Goal: Task Accomplishment & Management: Complete application form

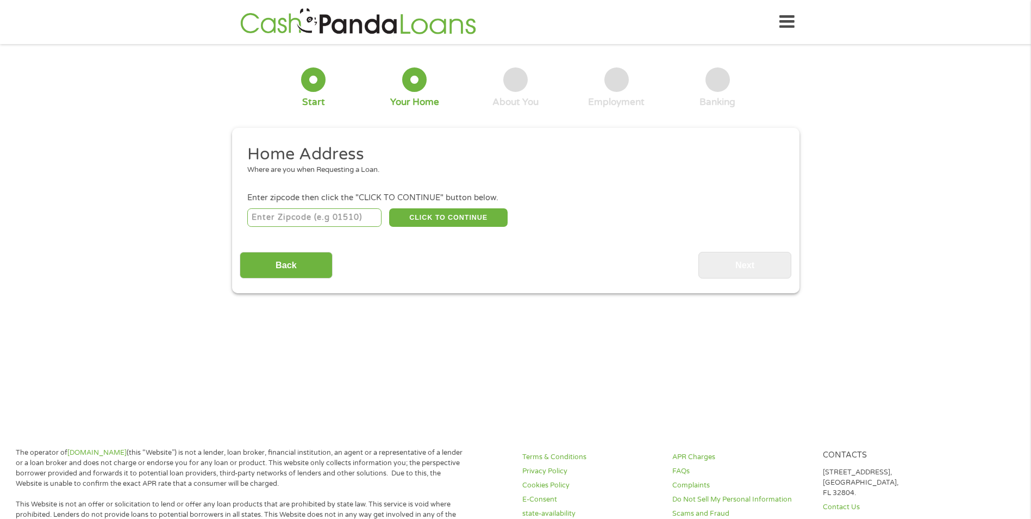
click at [350, 215] on input "number" at bounding box center [314, 217] width 134 height 18
type input "85742"
click at [449, 212] on button "CLICK TO CONTINUE" at bounding box center [448, 217] width 119 height 18
type input "85742"
type input "[GEOGRAPHIC_DATA]"
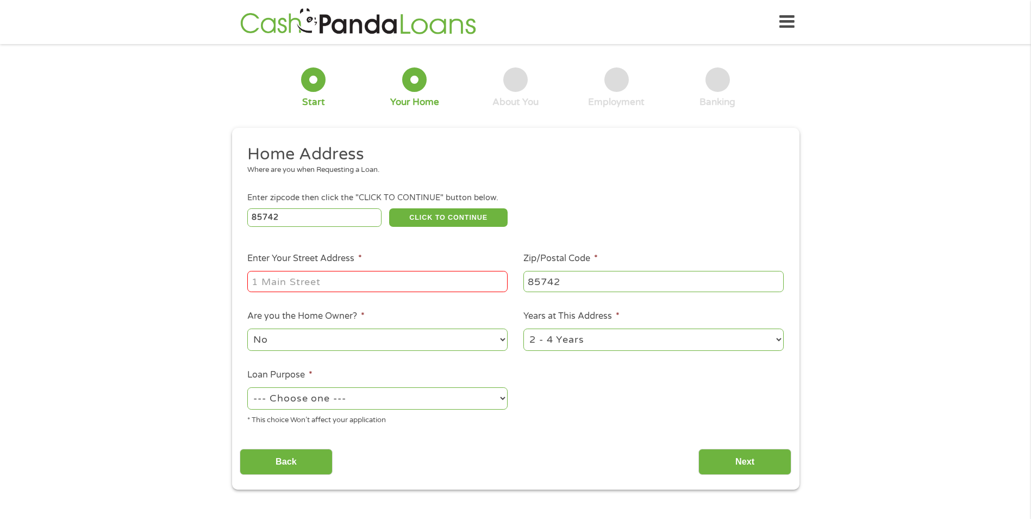
click at [422, 273] on input "Enter Your Street Address *" at bounding box center [377, 281] width 260 height 21
type input "[STREET_ADDRESS]"
click at [504, 337] on select "No Yes" at bounding box center [377, 339] width 260 height 22
select select "yes"
click at [247, 328] on select "No Yes" at bounding box center [377, 339] width 260 height 22
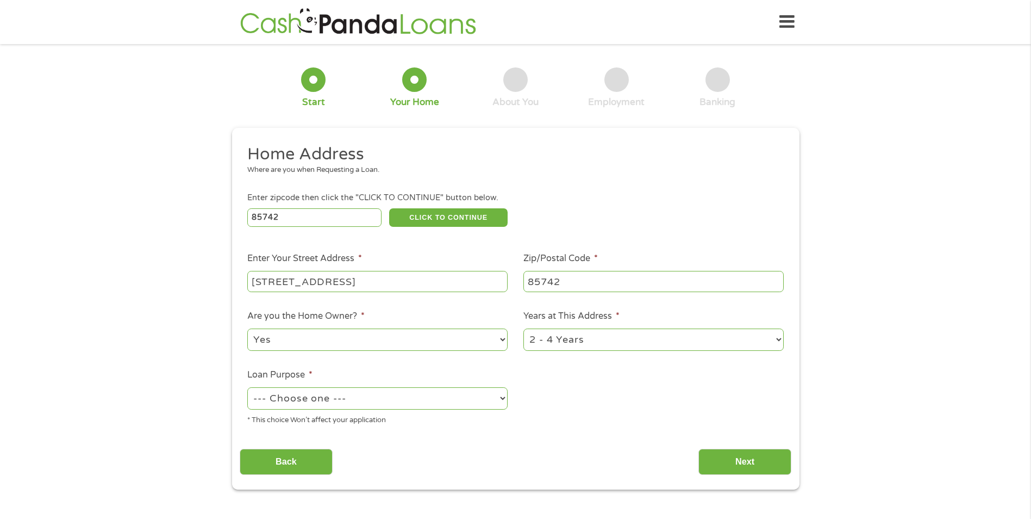
click at [502, 395] on select "--- Choose one --- Pay Bills Debt Consolidation Home Improvement Major Purchase…" at bounding box center [377, 398] width 260 height 22
select select "paybills"
click at [247, 387] on select "--- Choose one --- Pay Bills Debt Consolidation Home Improvement Major Purchase…" at bounding box center [377, 398] width 260 height 22
click at [778, 340] on select "1 Year or less 1 - 2 Years 2 - 4 Years Over 4 Years" at bounding box center [654, 339] width 260 height 22
select select "60months"
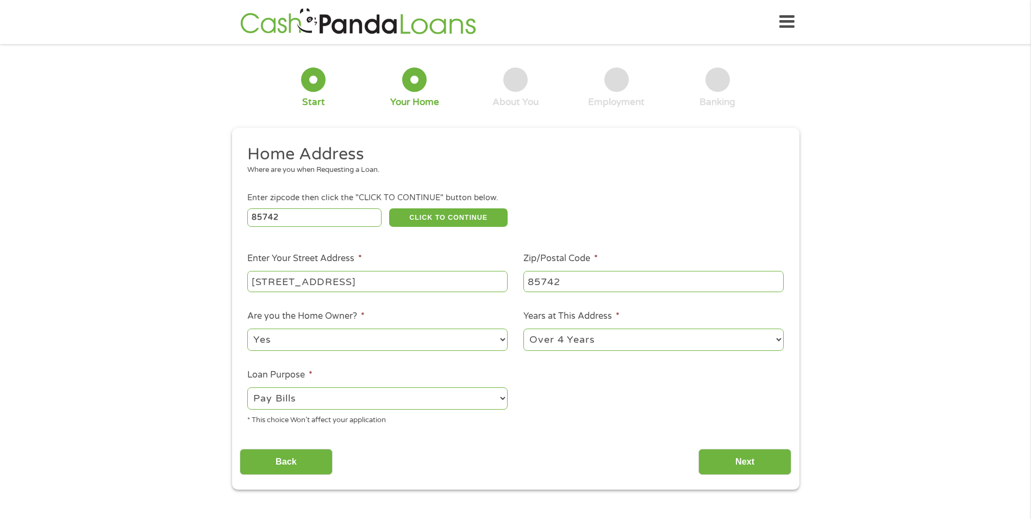
click at [524, 328] on select "1 Year or less 1 - 2 Years 2 - 4 Years Over 4 Years" at bounding box center [654, 339] width 260 height 22
click at [471, 213] on button "CLICK TO CONTINUE" at bounding box center [448, 217] width 119 height 18
click at [729, 457] on input "Next" at bounding box center [745, 462] width 93 height 27
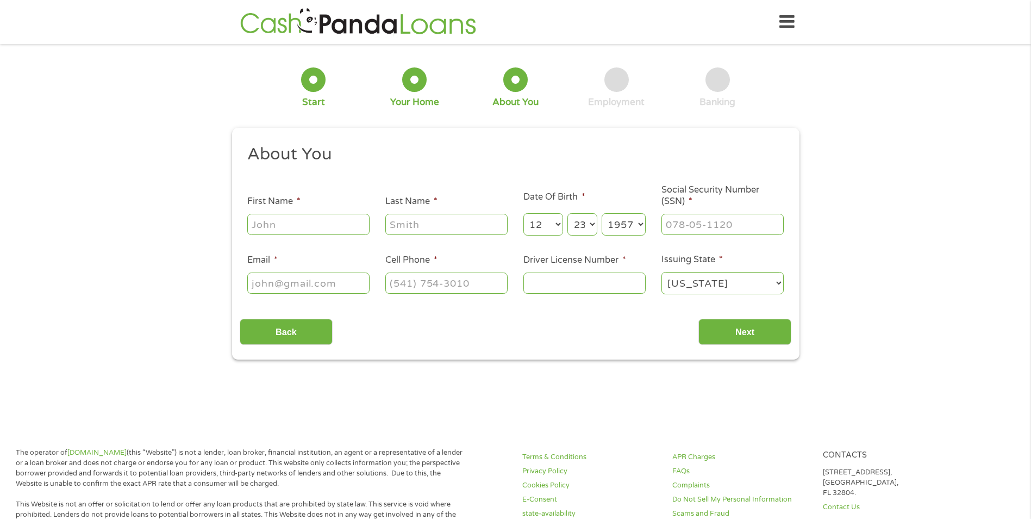
scroll to position [4, 4]
click at [334, 223] on input "First Name *" at bounding box center [308, 224] width 122 height 21
type input "[PERSON_NAME]"
type input "[EMAIL_ADDRESS][DOMAIN_NAME]"
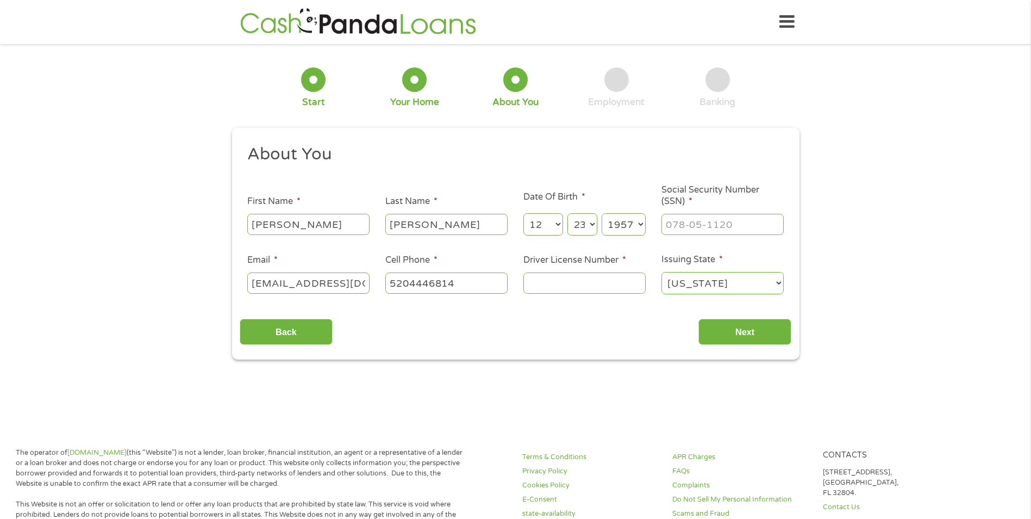
type input "[PHONE_NUMBER]"
click at [548, 284] on input "Driver License Number *" at bounding box center [585, 282] width 122 height 21
type input "43404345"
click at [779, 283] on select "[US_STATE] [US_STATE] [US_STATE] [US_STATE] [US_STATE] [US_STATE] [US_STATE] [U…" at bounding box center [723, 283] width 122 height 22
select select "[US_STATE]"
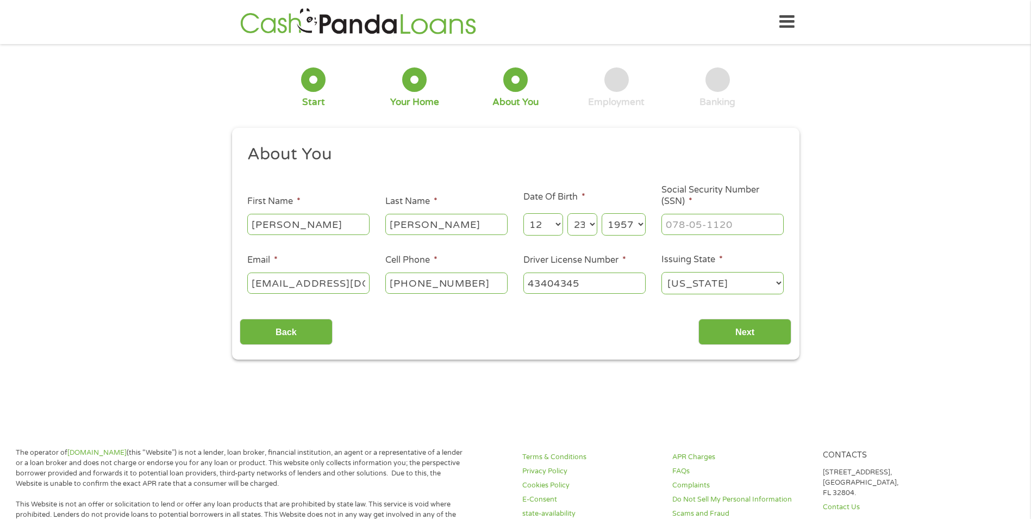
click at [662, 272] on select "[US_STATE] [US_STATE] [US_STATE] [US_STATE] [US_STATE] [US_STATE] [US_STATE] [U…" at bounding box center [723, 283] width 122 height 22
click at [702, 223] on input "___-__-____" at bounding box center [723, 224] width 122 height 21
type input "537-66-3138"
click at [757, 323] on input "Next" at bounding box center [745, 332] width 93 height 27
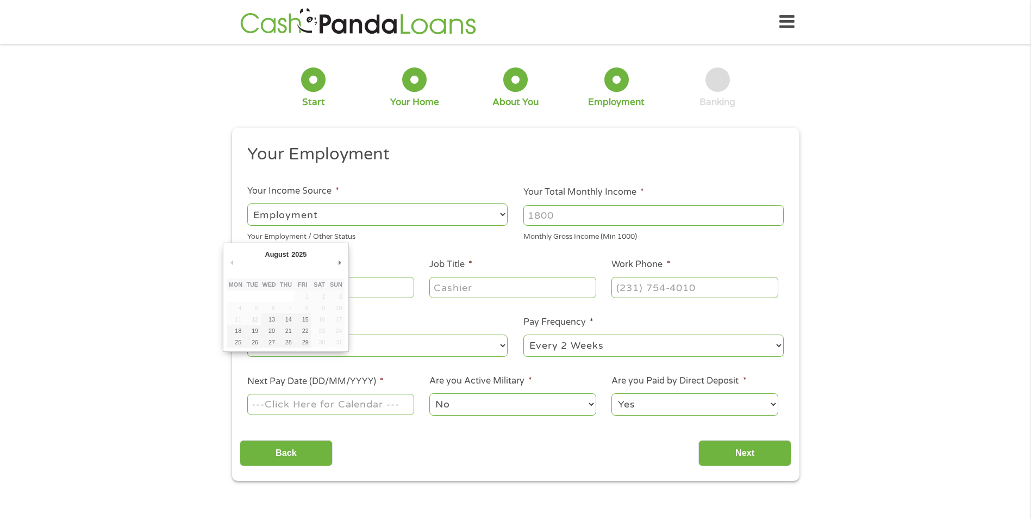
click at [361, 398] on input "Next Pay Date (DD/MM/YYYY) *" at bounding box center [330, 404] width 166 height 21
type input "[DATE]"
click at [502, 212] on select "--- Choose one --- Employment [DEMOGRAPHIC_DATA] Benefits" at bounding box center [377, 214] width 260 height 22
select select "benefits"
click at [247, 203] on select "--- Choose one --- Employment [DEMOGRAPHIC_DATA] Benefits" at bounding box center [377, 214] width 260 height 22
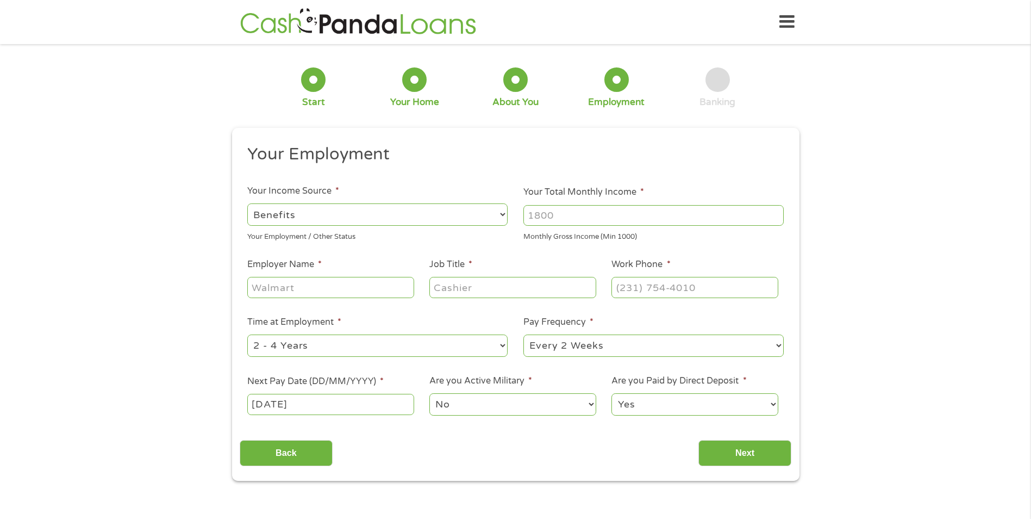
type input "Other"
type input "[PHONE_NUMBER]"
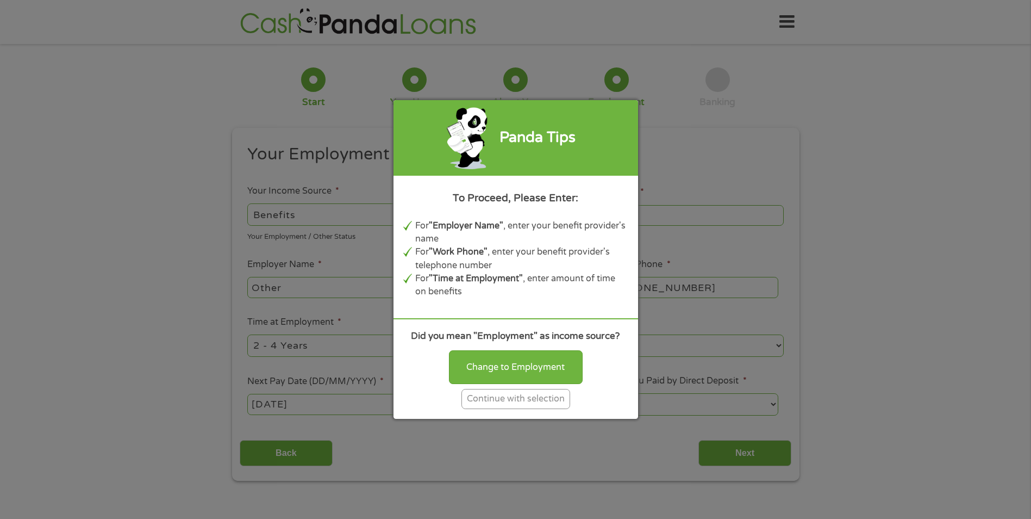
click at [512, 399] on div "Continue with selection" at bounding box center [516, 399] width 109 height 20
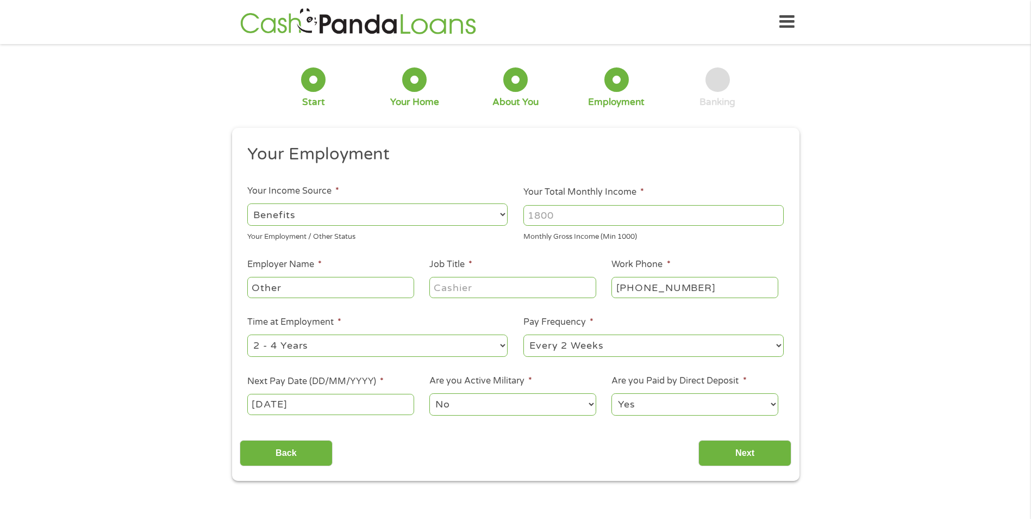
click at [614, 209] on input "Your Total Monthly Income *" at bounding box center [654, 215] width 260 height 21
type input "1047"
click at [488, 228] on div "Your Employment / Other Status" at bounding box center [377, 235] width 260 height 15
click at [774, 345] on select "--- Choose one --- Every 2 Weeks Every Week Monthly Semi-Monthly" at bounding box center [654, 345] width 260 height 22
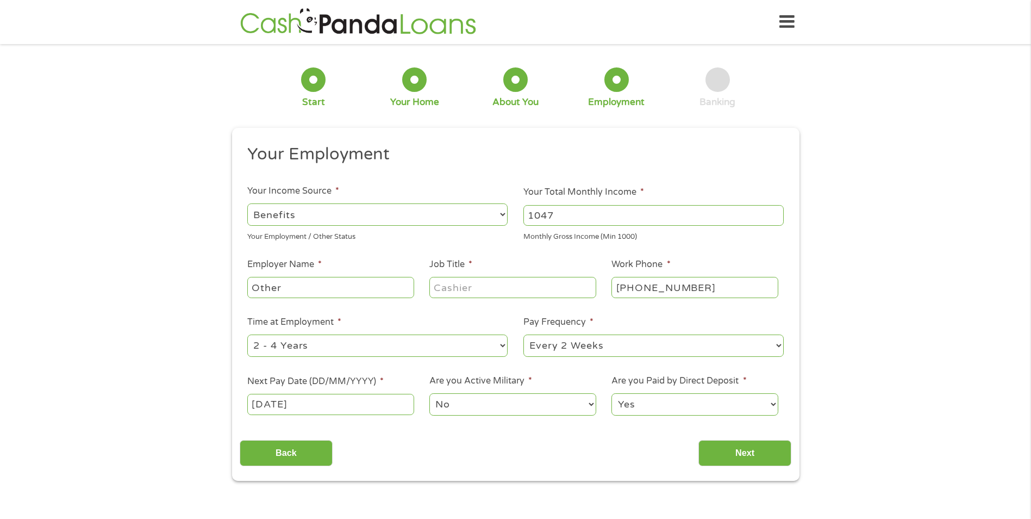
select select "monthly"
click at [524, 334] on select "--- Choose one --- Every 2 Weeks Every Week Monthly Semi-Monthly" at bounding box center [654, 345] width 260 height 22
click at [766, 447] on input "Next" at bounding box center [745, 453] width 93 height 27
